Goal: Contribute content

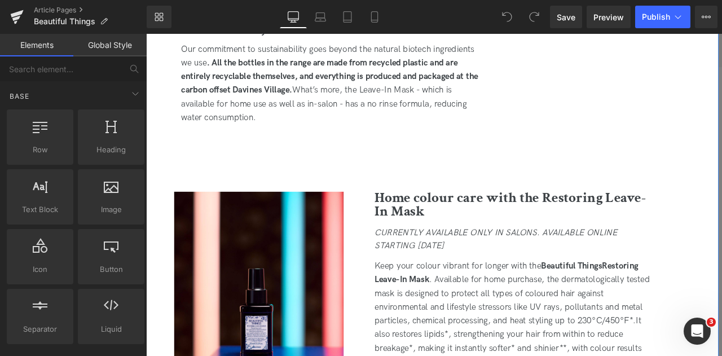
scroll to position [1366, 0]
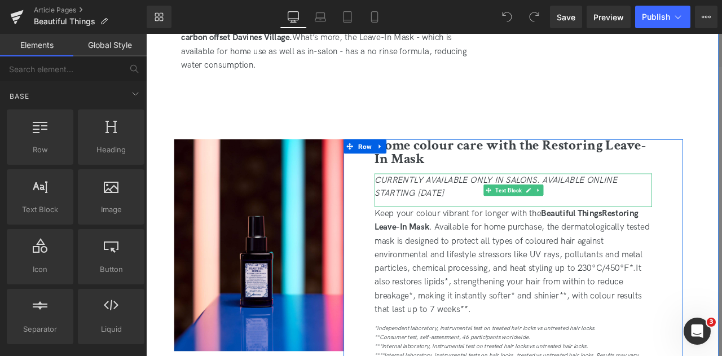
click at [480, 217] on icon "CURRENTLY AVAILABLE ONLY IN SALONS. AVAILABLE ONLINE STARTING [DATE]" at bounding box center [561, 215] width 288 height 28
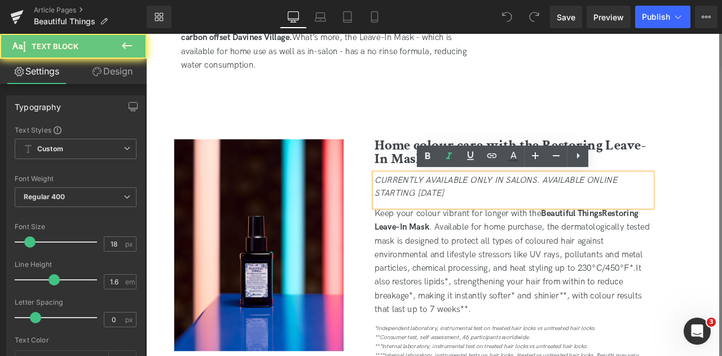
click at [480, 217] on icon "CURRENTLY AVAILABLE ONLY IN SALONS. AVAILABLE ONLINE STARTING [DATE]" at bounding box center [561, 215] width 288 height 28
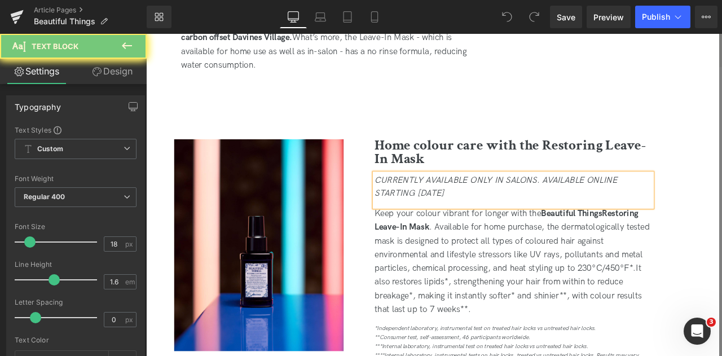
click at [480, 217] on icon "CURRENTLY AVAILABLE ONLY IN SALONS. AVAILABLE ONLINE STARTING [DATE]" at bounding box center [561, 215] width 288 height 28
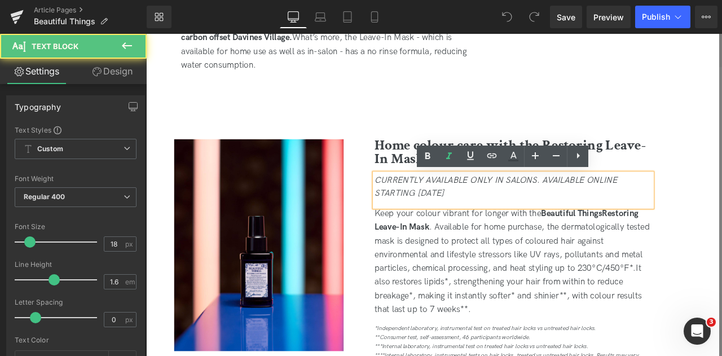
click at [480, 217] on icon "CURRENTLY AVAILABLE ONLY IN SALONS. AVAILABLE ONLINE STARTING [DATE]" at bounding box center [561, 215] width 288 height 28
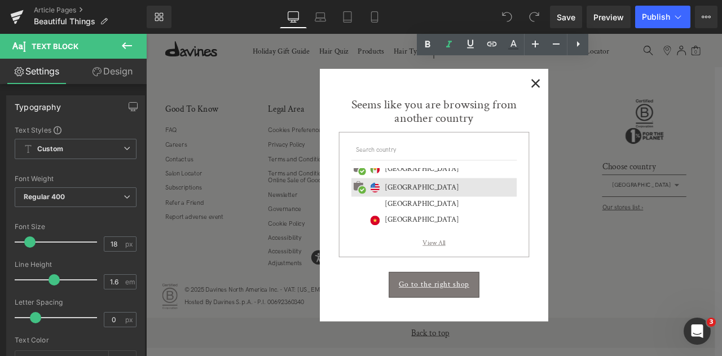
click at [602, 90] on span "×" at bounding box center [607, 91] width 12 height 14
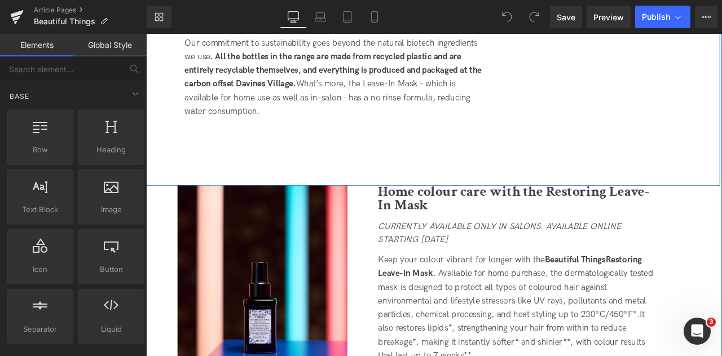
scroll to position [1324, 0]
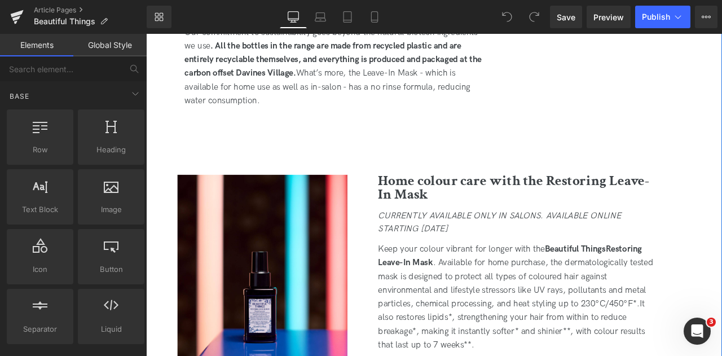
click at [484, 258] on div "CURRENTLY AVAILABLE ONLY IN SALONS. AVAILABLE ONLINE STARTING [DATE]" at bounding box center [585, 261] width 329 height 40
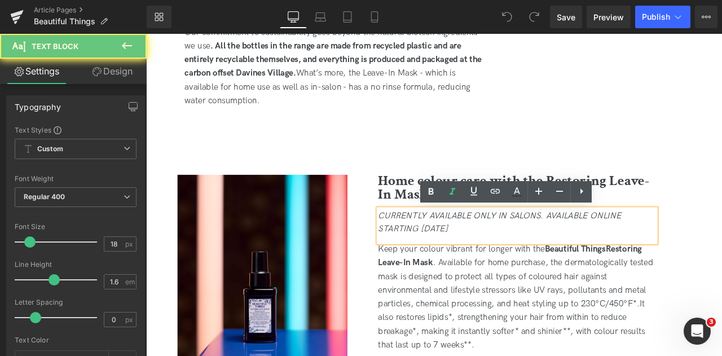
click at [484, 258] on div "CURRENTLY AVAILABLE ONLY IN SALONS. AVAILABLE ONLINE STARTING [DATE]" at bounding box center [585, 261] width 329 height 40
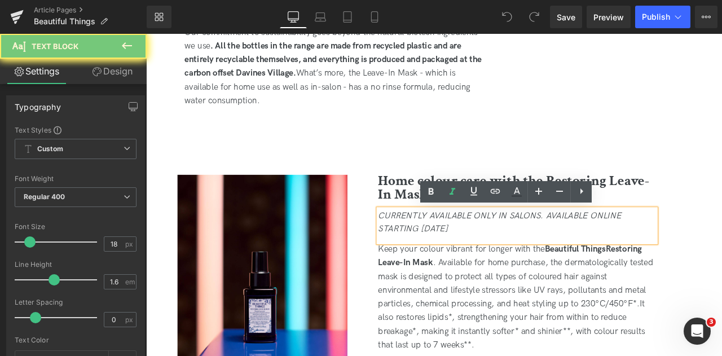
paste div
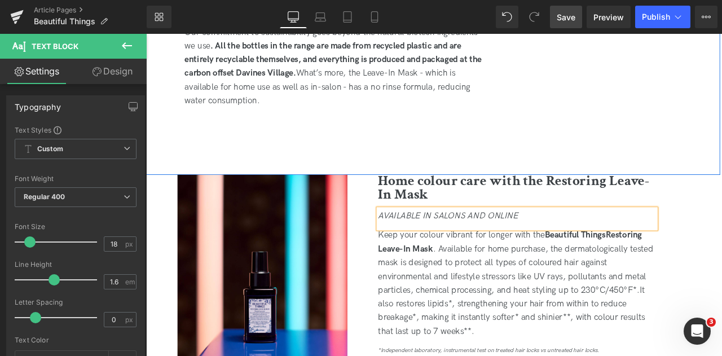
click at [559, 14] on span "Save" at bounding box center [565, 17] width 19 height 12
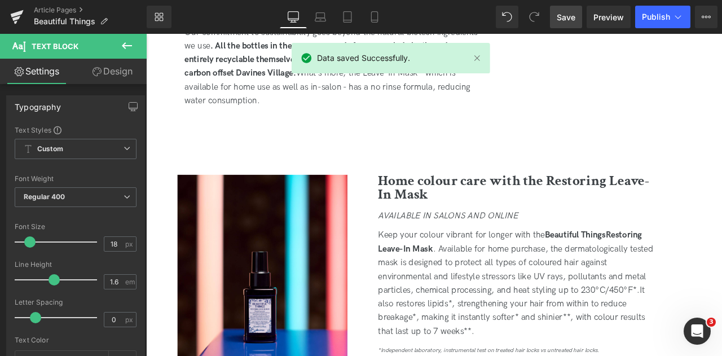
click at [561, 14] on span "Save" at bounding box center [565, 17] width 19 height 12
click at [654, 20] on span "Publish" at bounding box center [656, 16] width 28 height 9
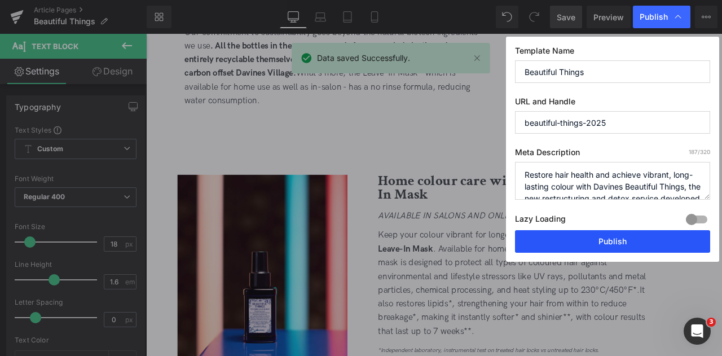
click at [597, 241] on button "Publish" at bounding box center [612, 241] width 195 height 23
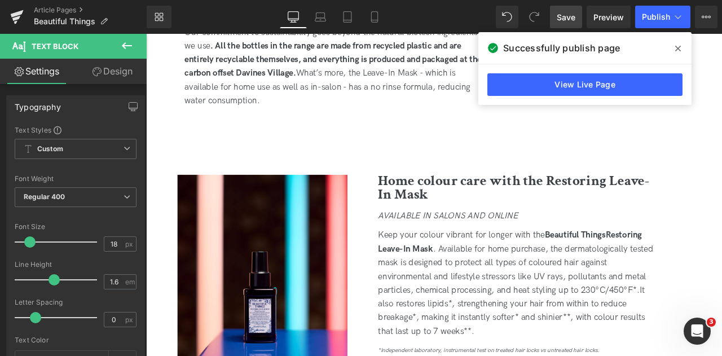
click at [566, 95] on link "View Live Page" at bounding box center [584, 84] width 195 height 23
